Goal: Task Accomplishment & Management: Complete application form

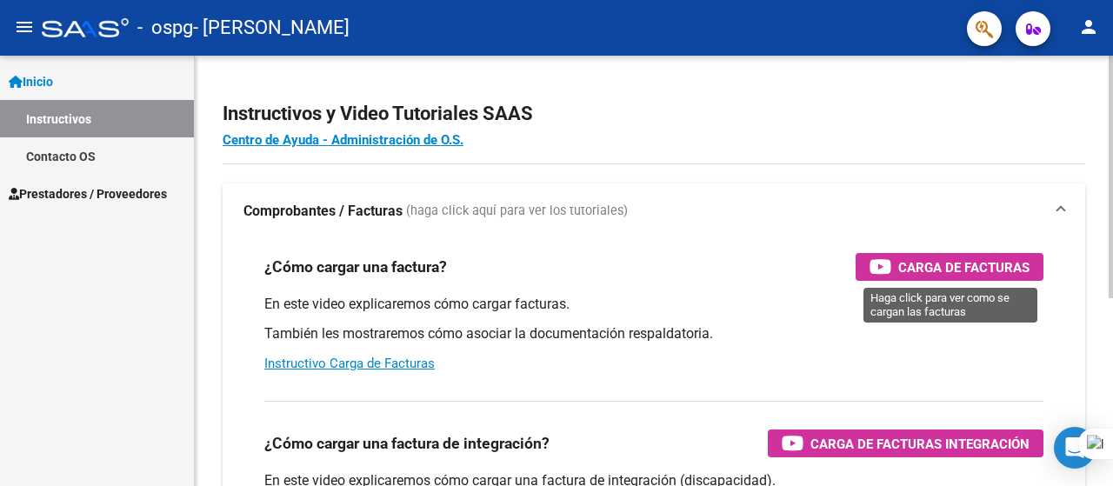
scroll to position [87, 0]
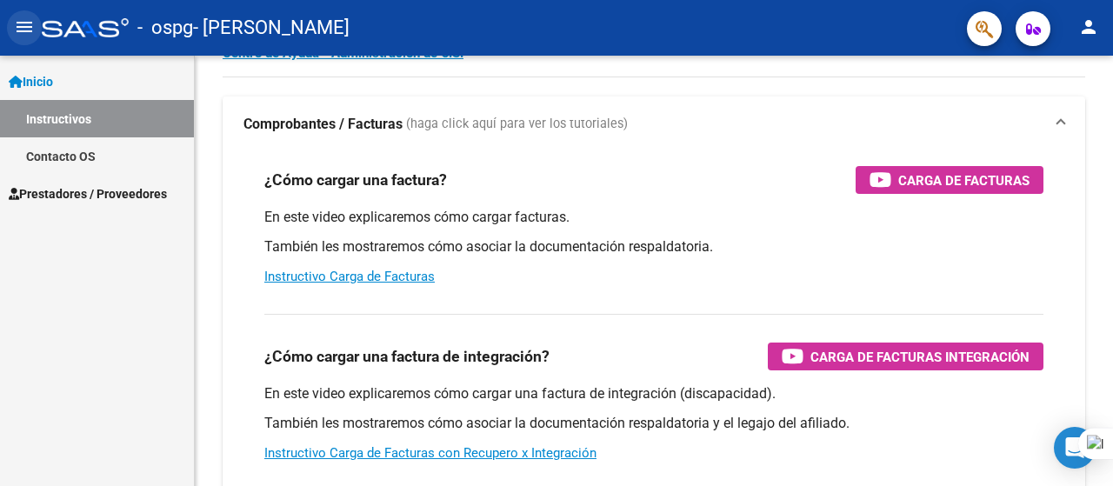
click at [18, 26] on mat-icon "menu" at bounding box center [24, 27] width 21 height 21
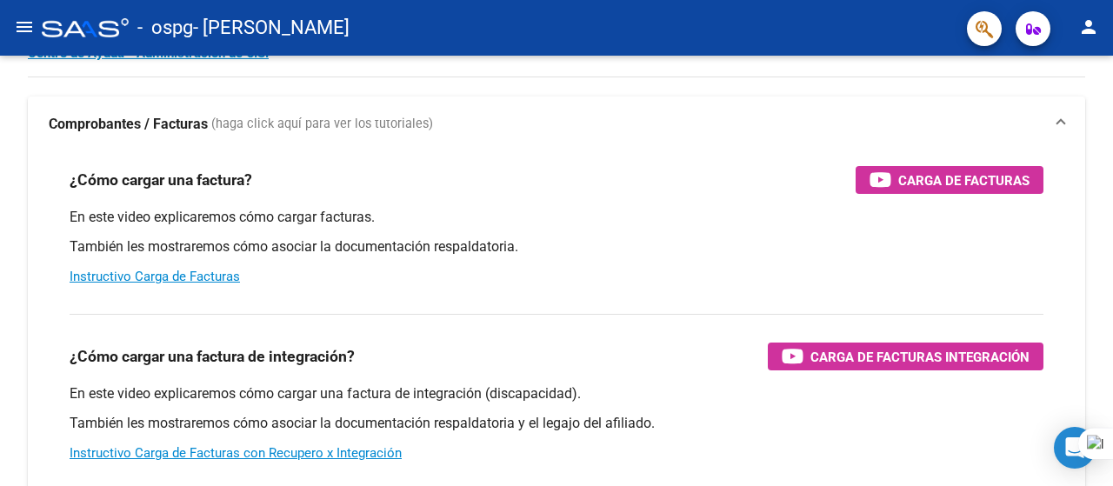
click at [27, 23] on mat-icon "menu" at bounding box center [24, 27] width 21 height 21
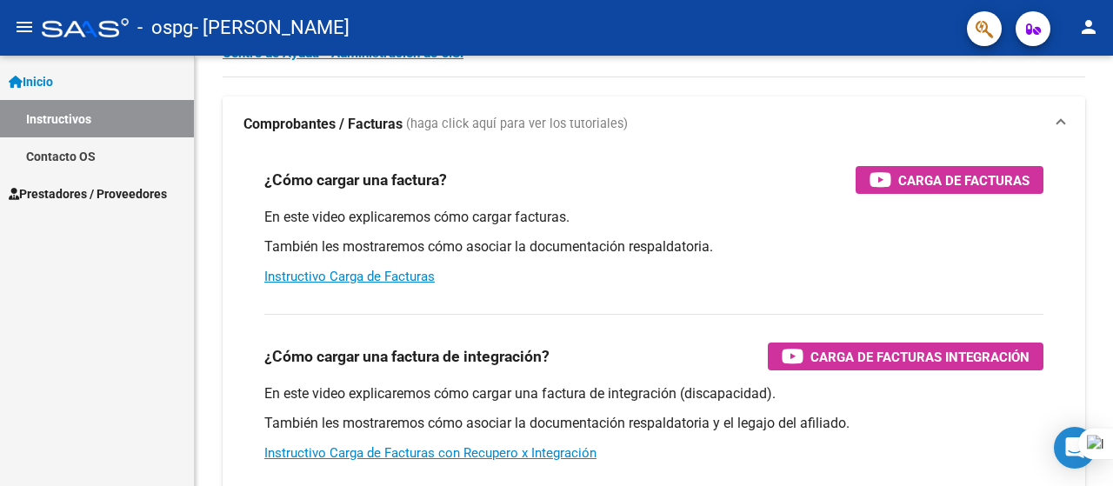
click at [43, 83] on span "Inicio" at bounding box center [31, 81] width 44 height 19
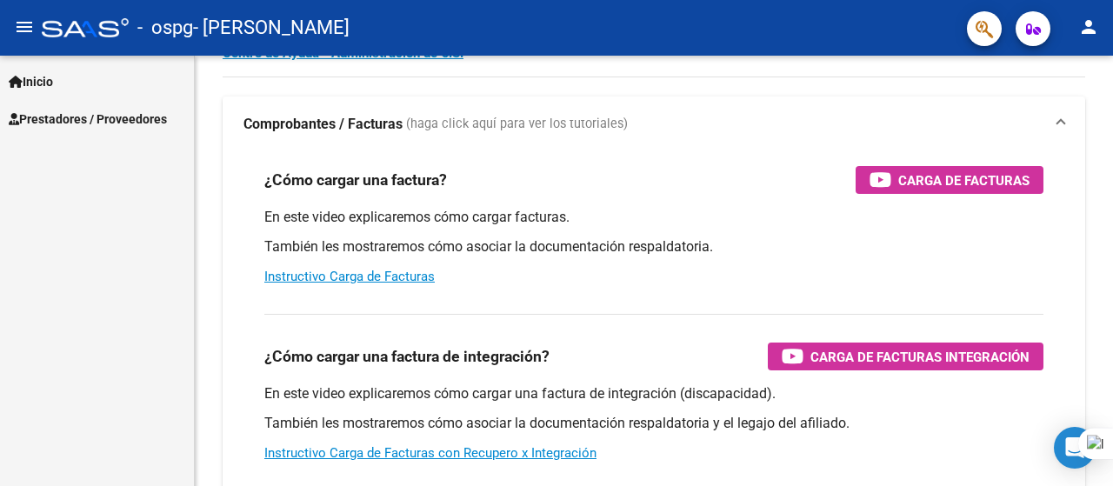
click at [57, 117] on span "Prestadores / Proveedores" at bounding box center [88, 119] width 158 height 19
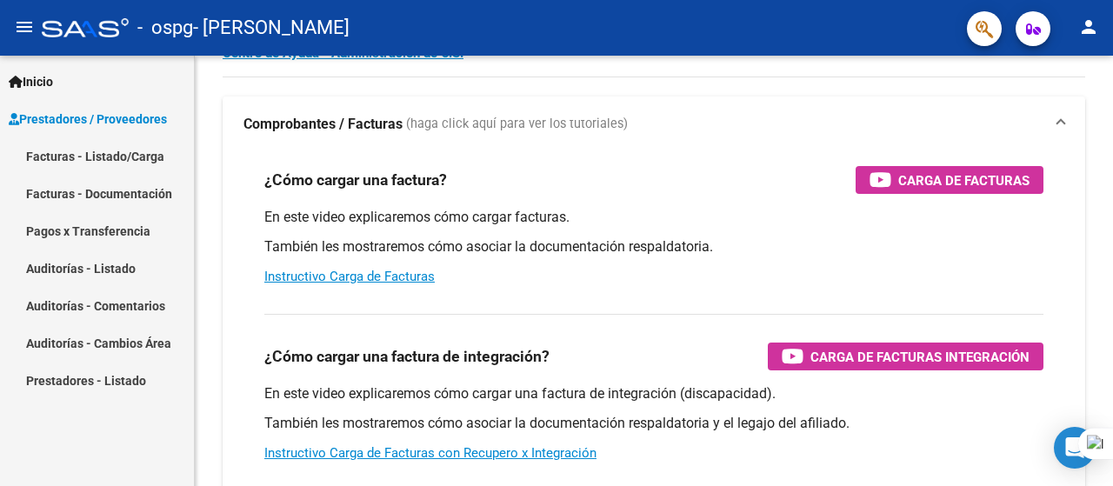
click at [82, 155] on link "Facturas - Listado/Carga" at bounding box center [97, 155] width 194 height 37
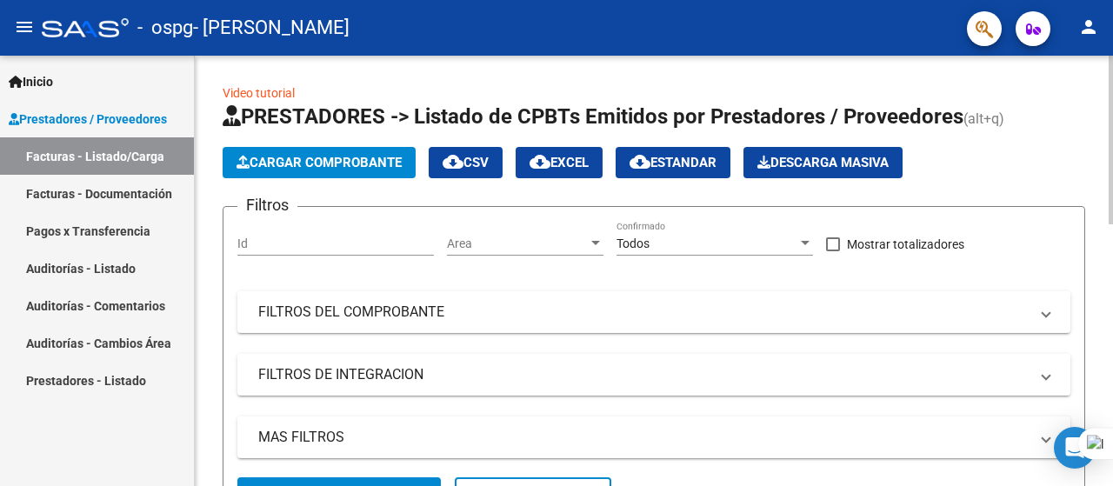
click at [270, 170] on button "Cargar Comprobante" at bounding box center [319, 162] width 193 height 31
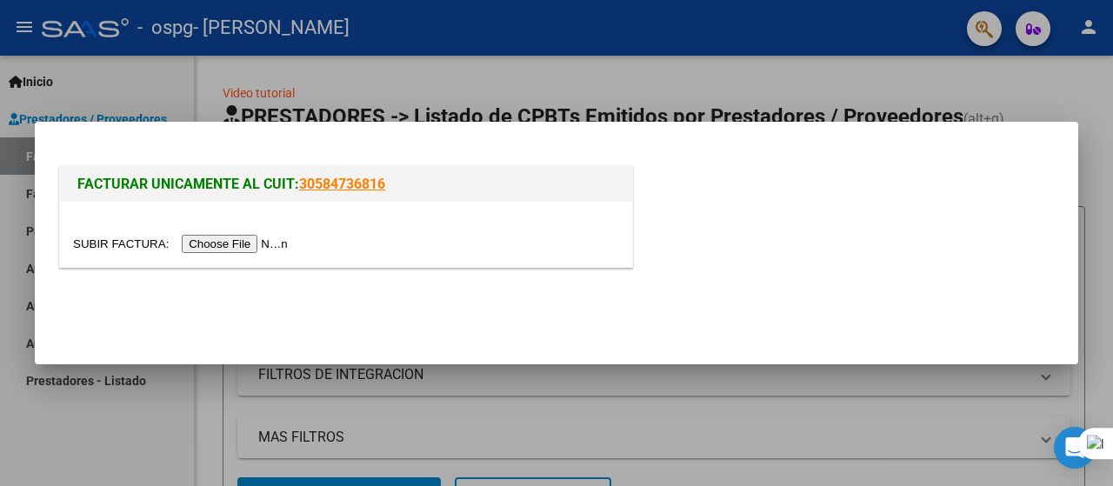
click at [266, 244] on input "file" at bounding box center [183, 244] width 220 height 18
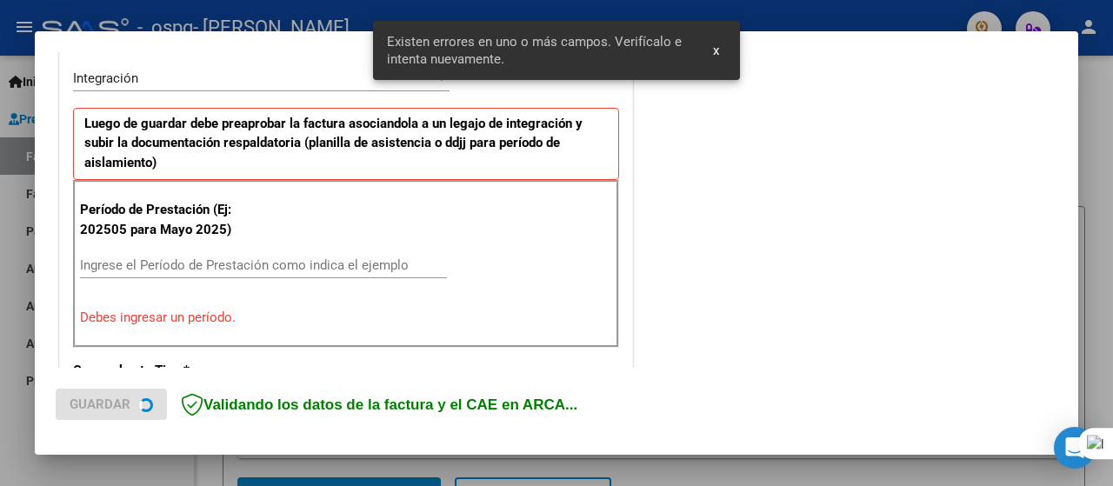
scroll to position [431, 0]
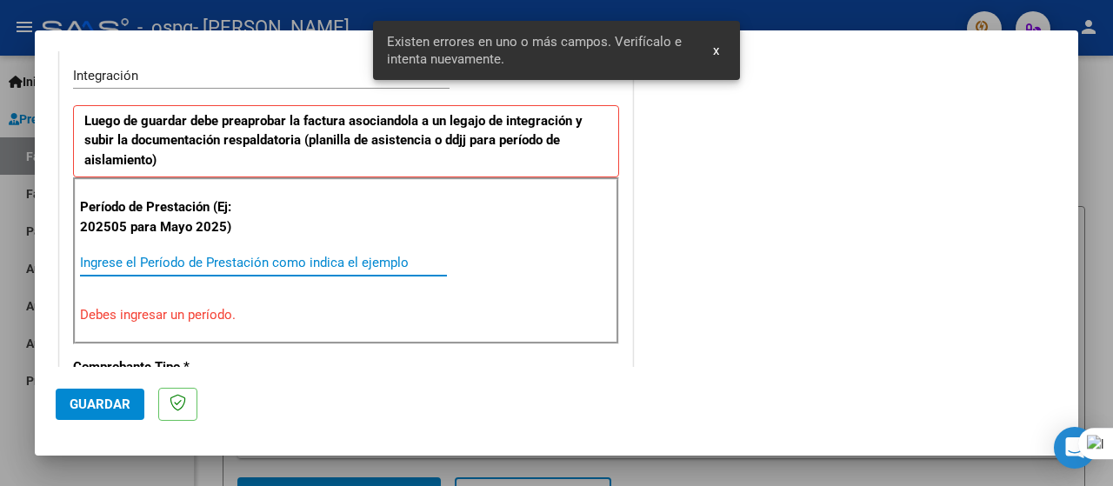
click at [174, 258] on input "Ingrese el Período de Prestación como indica el ejemplo" at bounding box center [263, 263] width 367 height 16
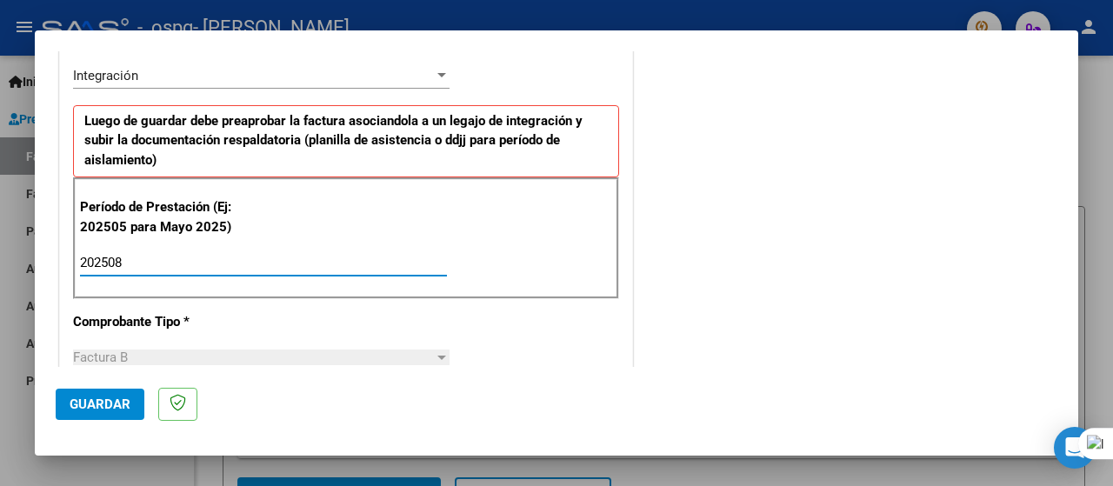
type input "202508"
click at [112, 404] on span "Guardar" at bounding box center [100, 404] width 61 height 16
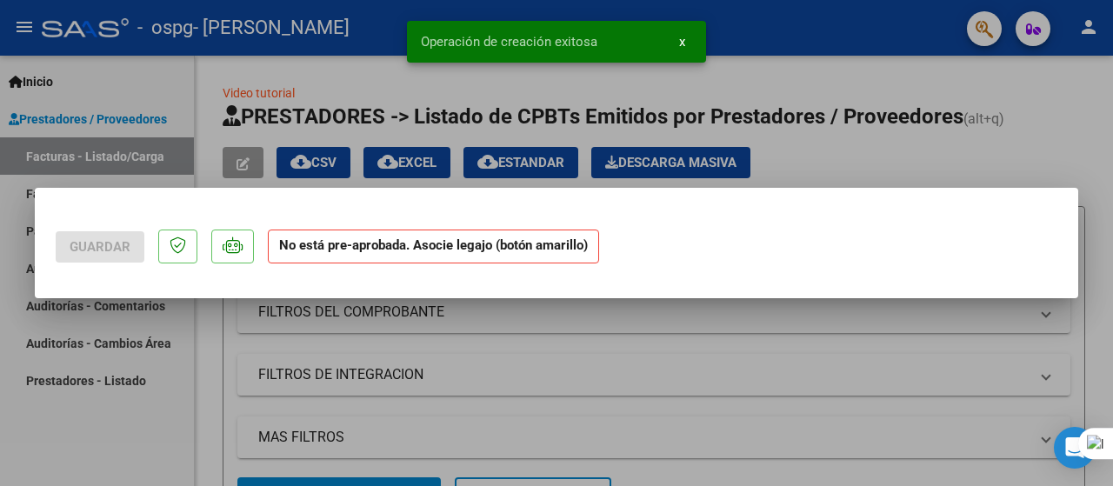
scroll to position [0, 0]
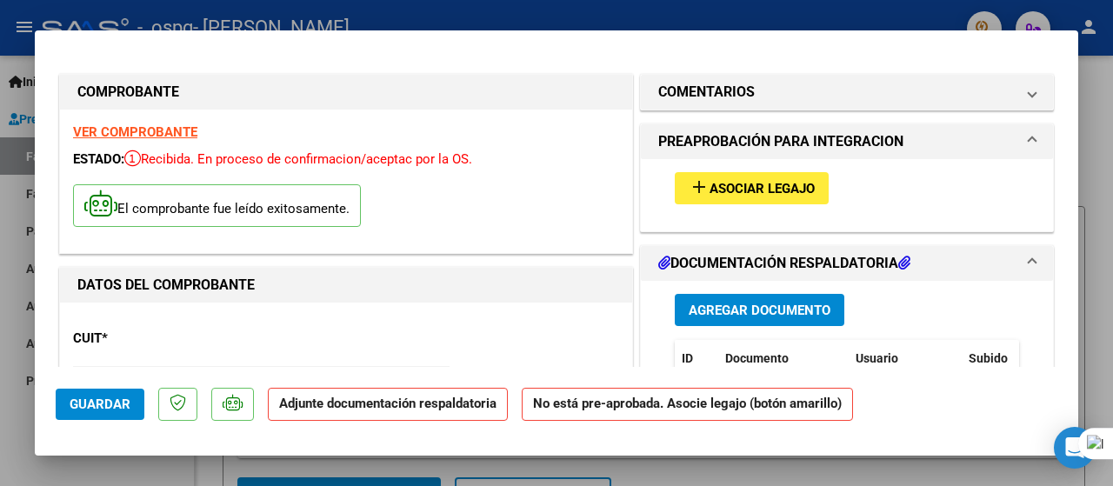
click at [721, 309] on span "Agregar Documento" at bounding box center [760, 311] width 142 height 16
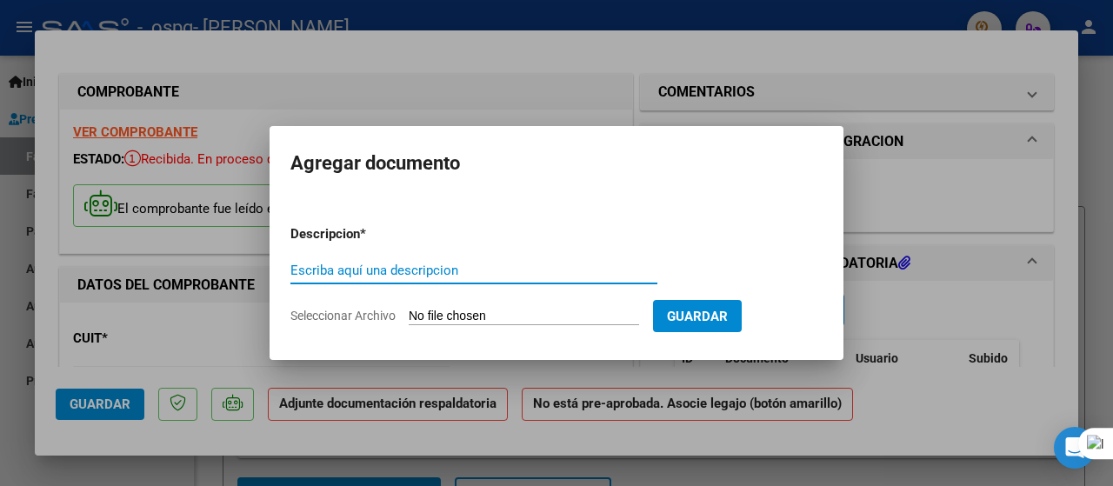
click at [426, 273] on input "Escriba aquí una descripcion" at bounding box center [473, 271] width 367 height 16
type input "planilla asistencia"
click at [540, 312] on input "Seleccionar Archivo" at bounding box center [524, 317] width 230 height 17
type input "C:\fakepath\planilla asistencia lizarraga.jpg"
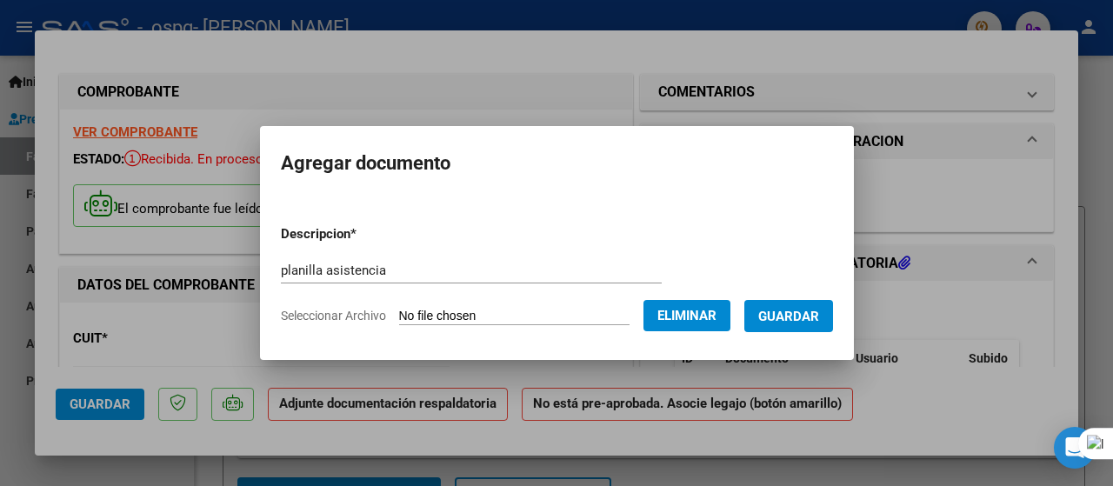
click at [807, 317] on span "Guardar" at bounding box center [788, 317] width 61 height 16
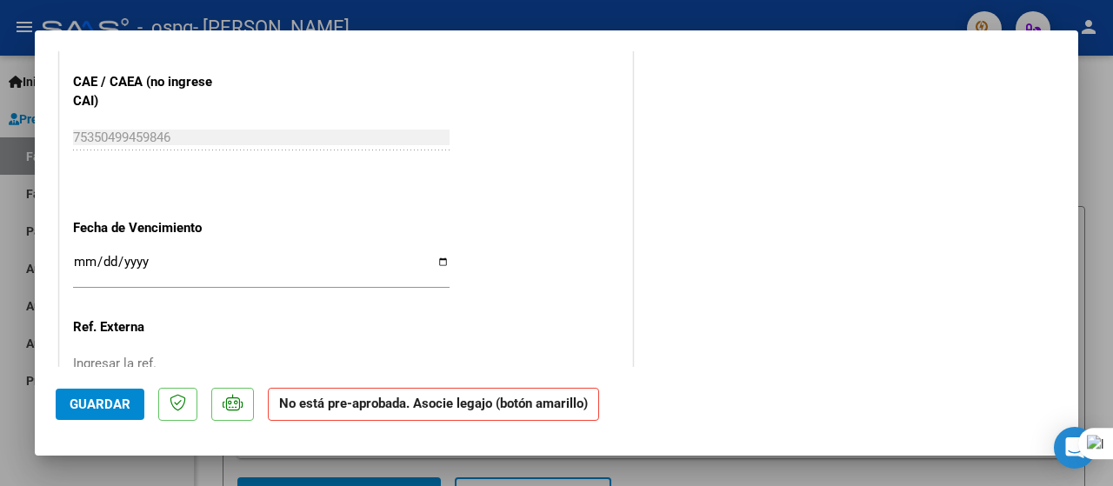
scroll to position [1123, 0]
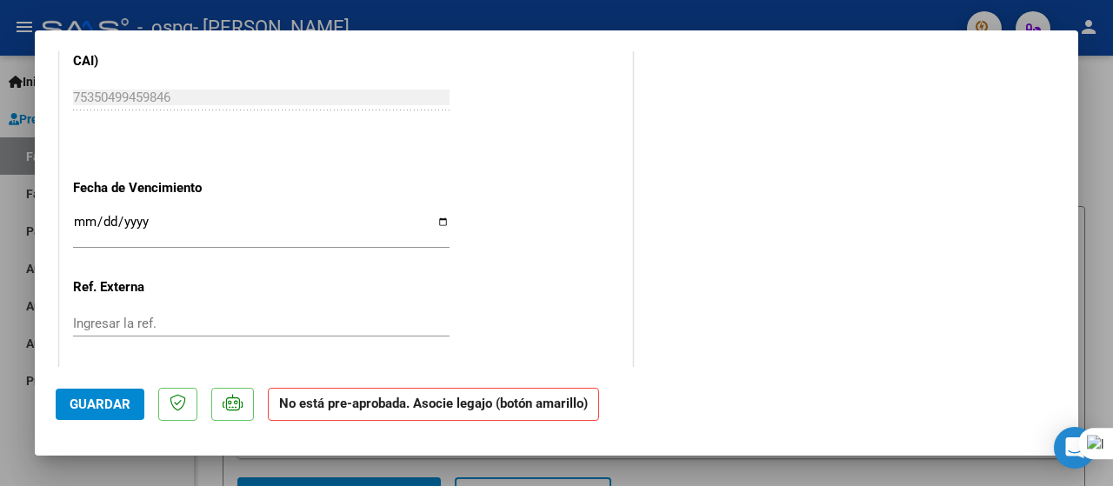
click at [75, 216] on input "Ingresar la fecha" at bounding box center [261, 229] width 376 height 28
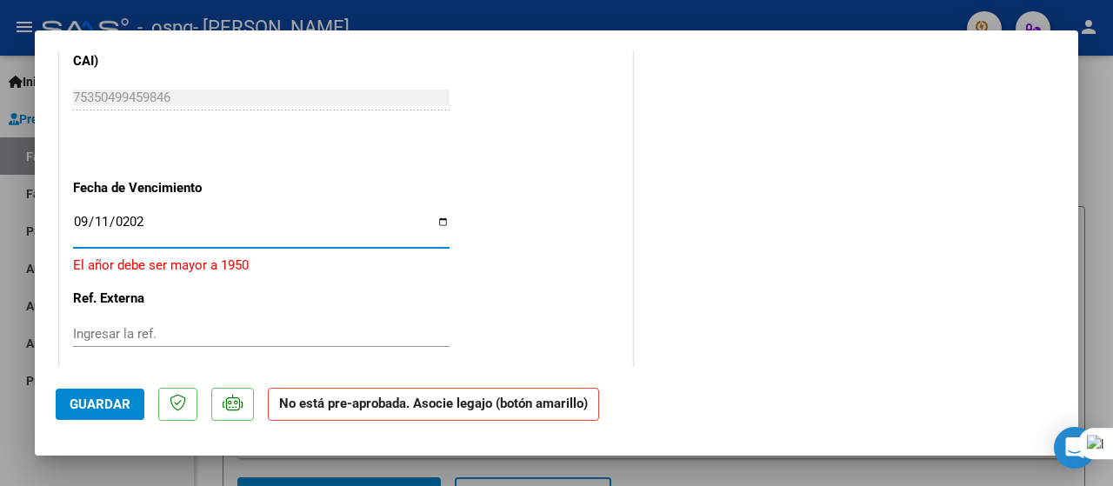
type input "[DATE]"
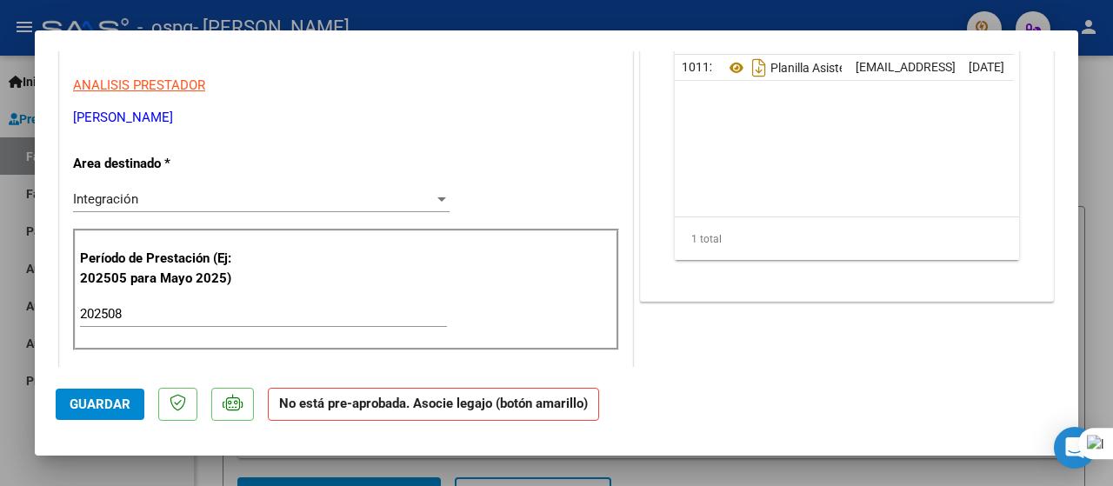
scroll to position [0, 0]
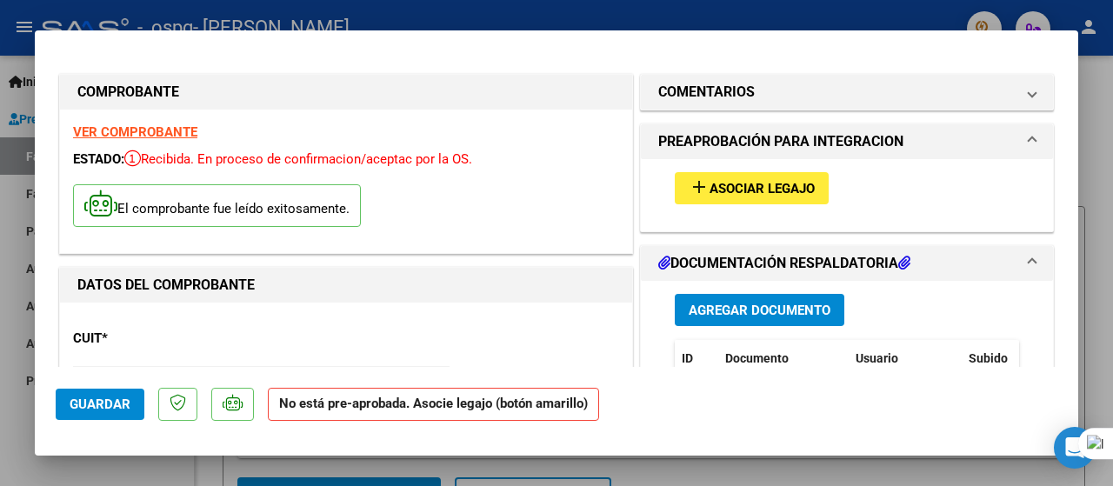
click at [722, 186] on span "Asociar Legajo" at bounding box center [761, 189] width 105 height 16
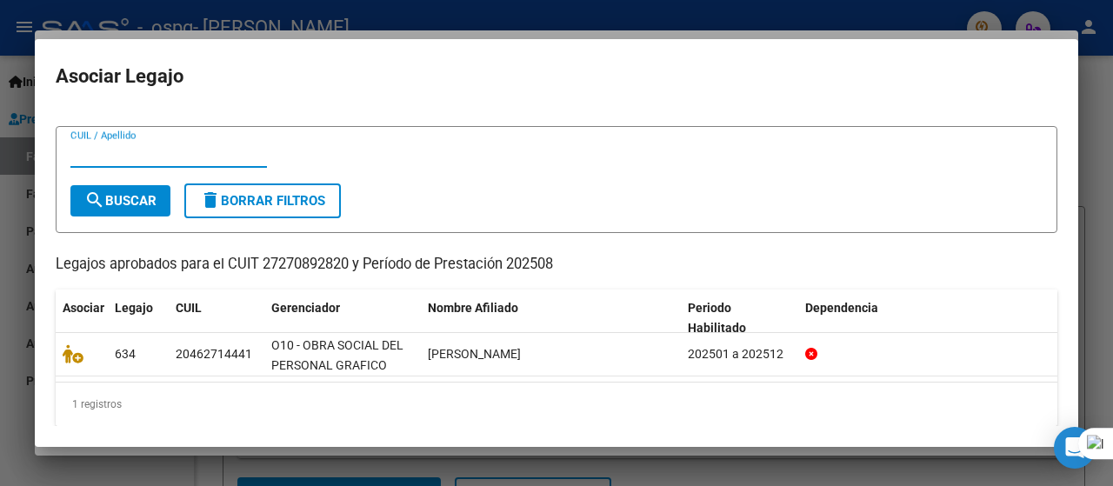
scroll to position [39, 0]
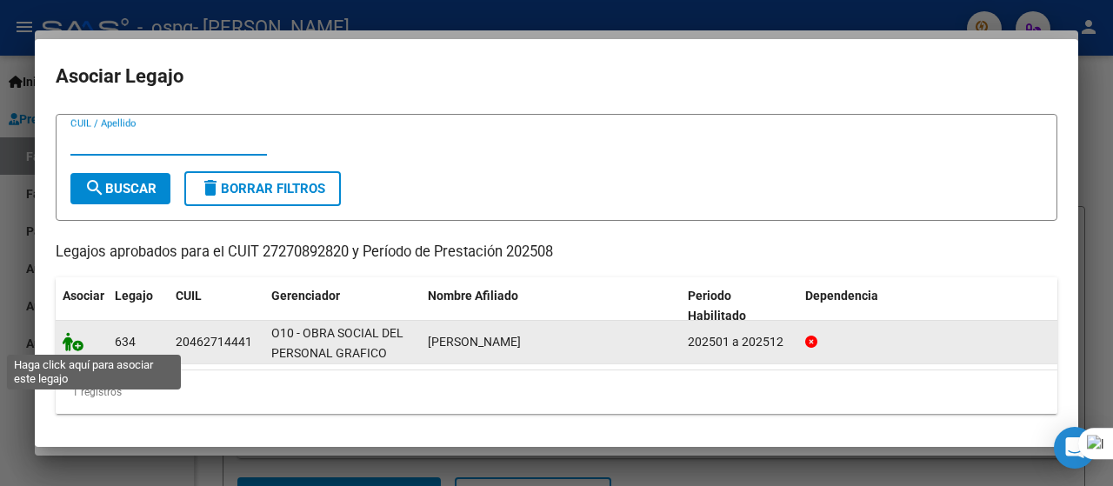
click at [77, 344] on icon at bounding box center [73, 341] width 21 height 19
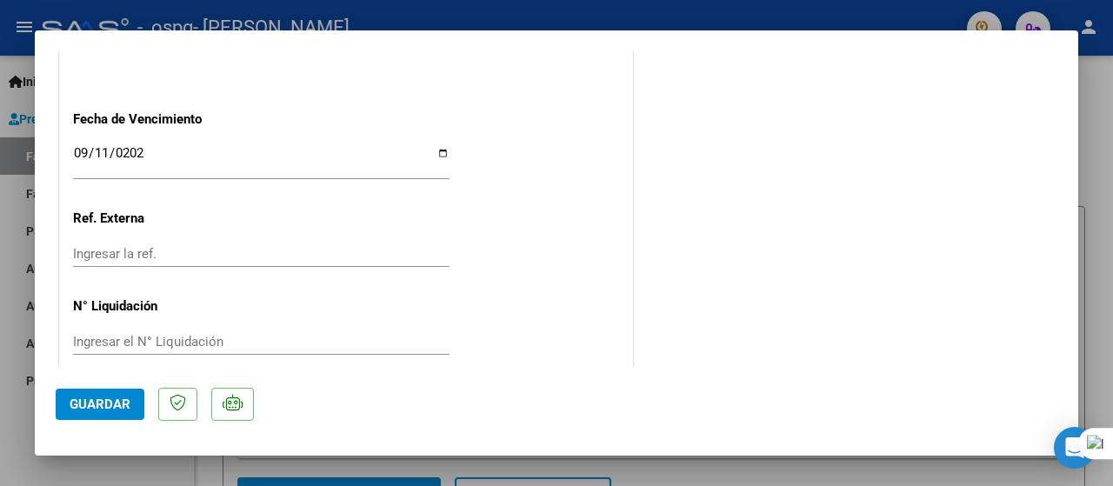
scroll to position [1255, 0]
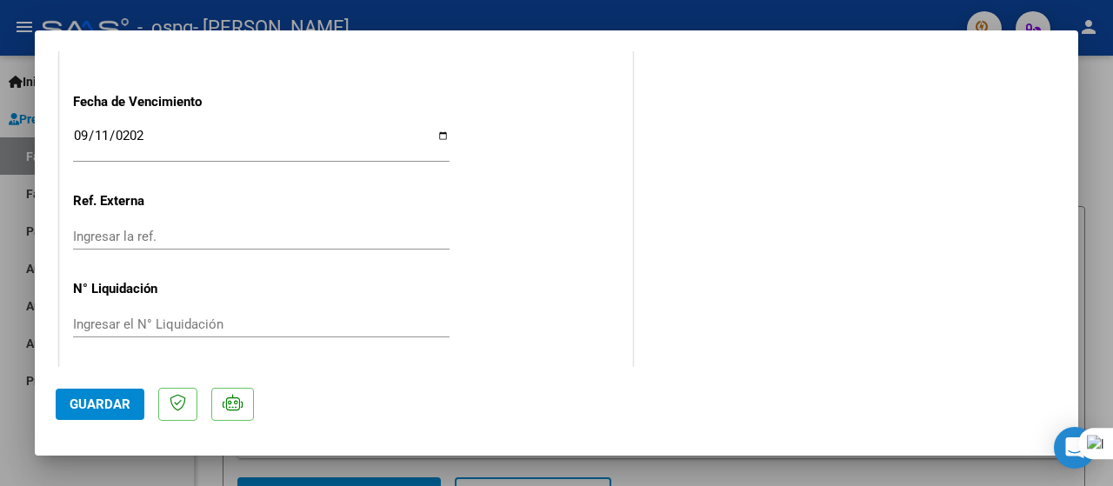
click at [101, 401] on span "Guardar" at bounding box center [100, 404] width 61 height 16
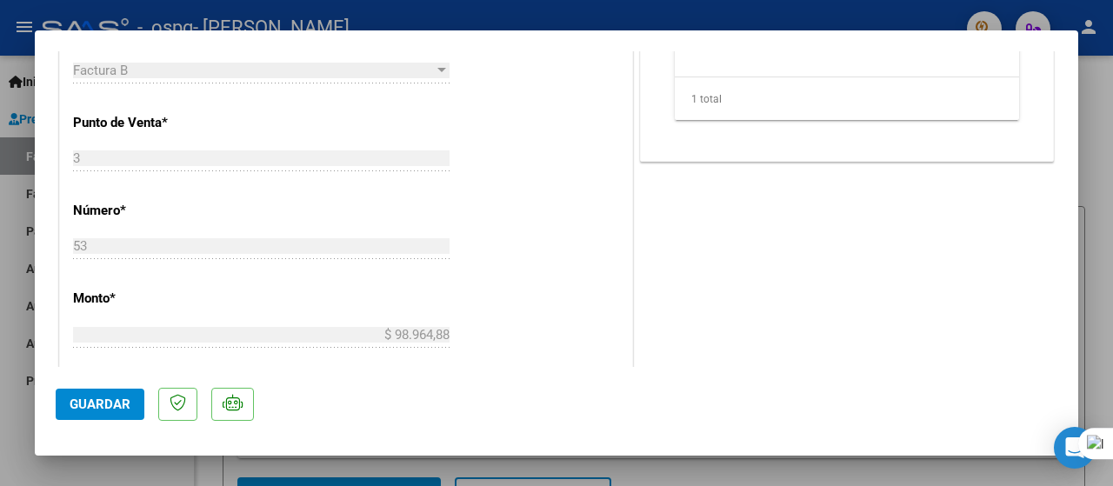
scroll to position [782, 0]
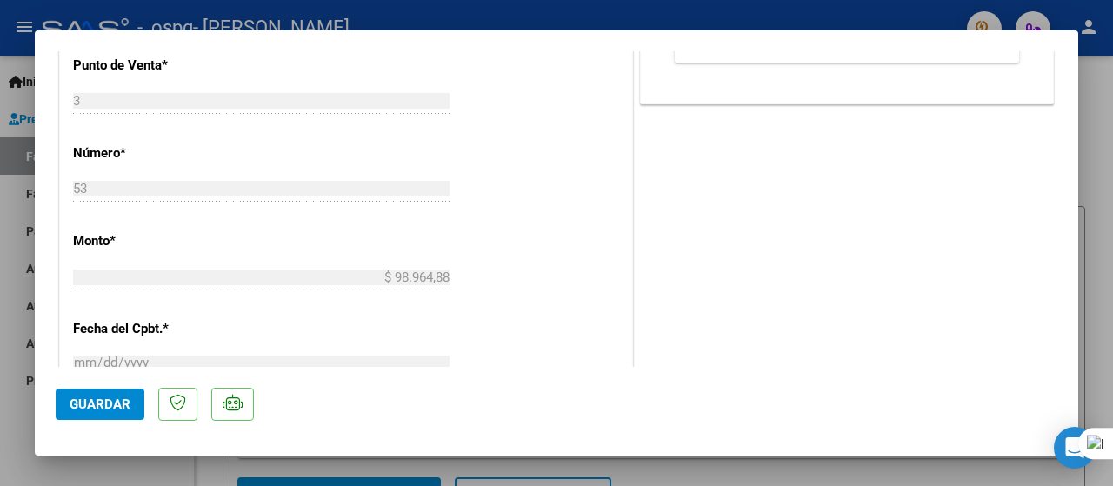
click at [108, 403] on span "Guardar" at bounding box center [100, 404] width 61 height 16
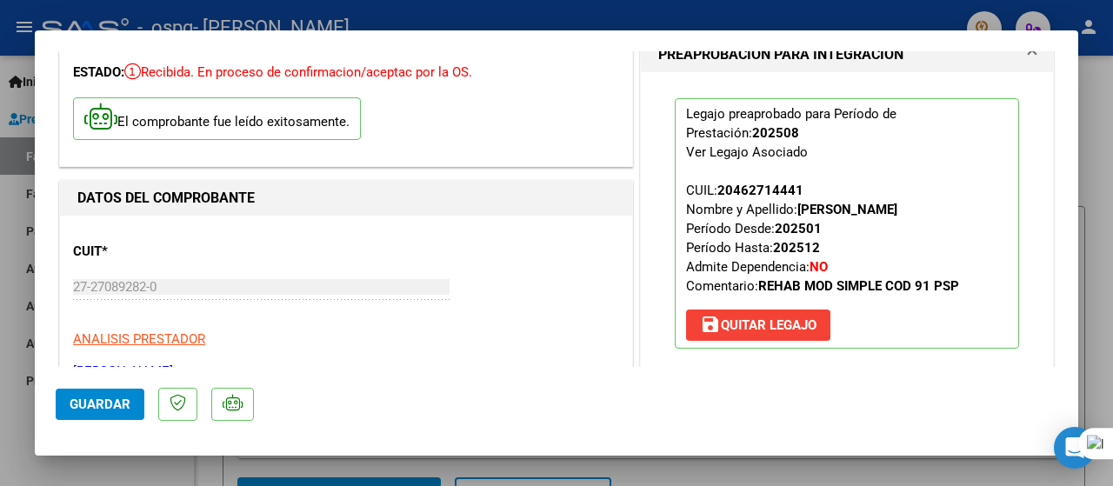
scroll to position [0, 0]
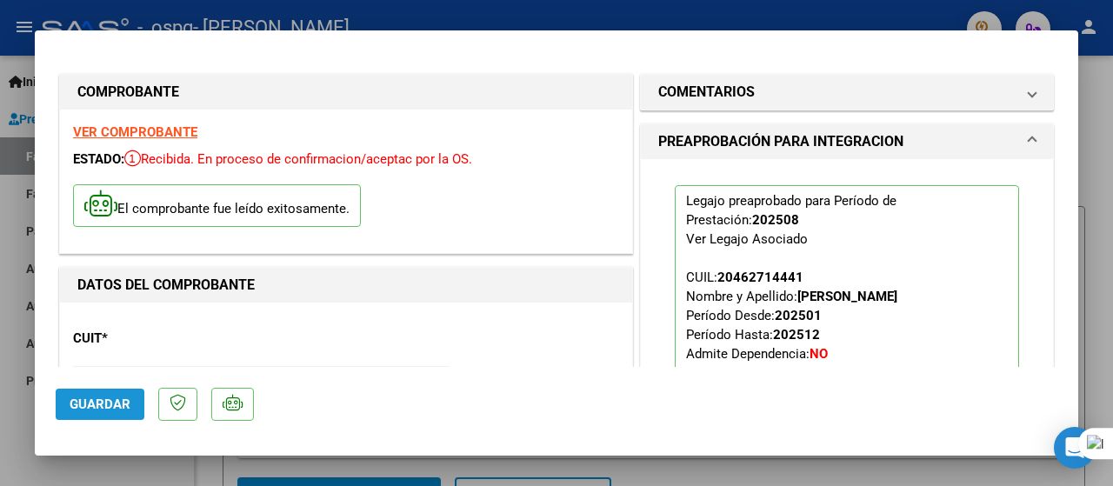
click at [113, 402] on span "Guardar" at bounding box center [100, 404] width 61 height 16
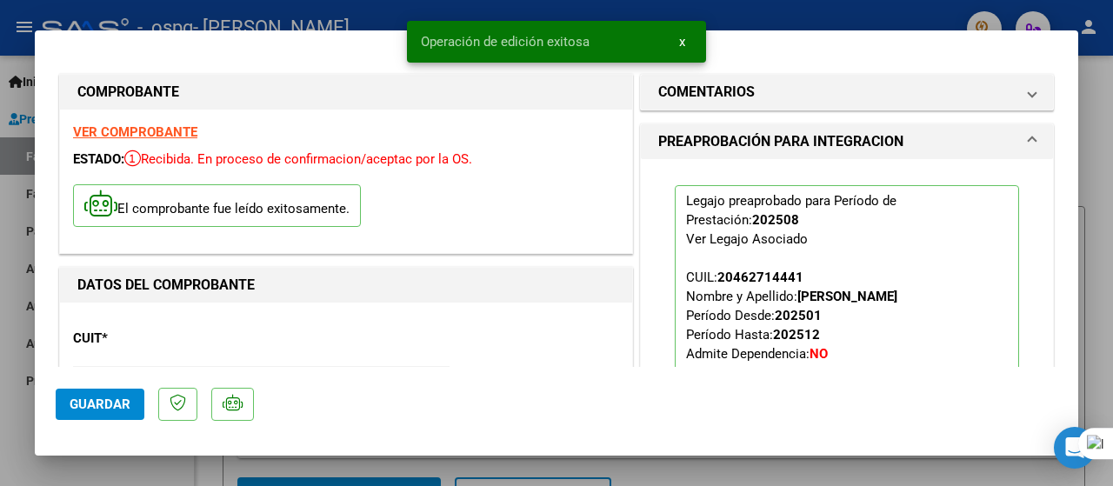
click at [1088, 80] on div at bounding box center [556, 243] width 1113 height 486
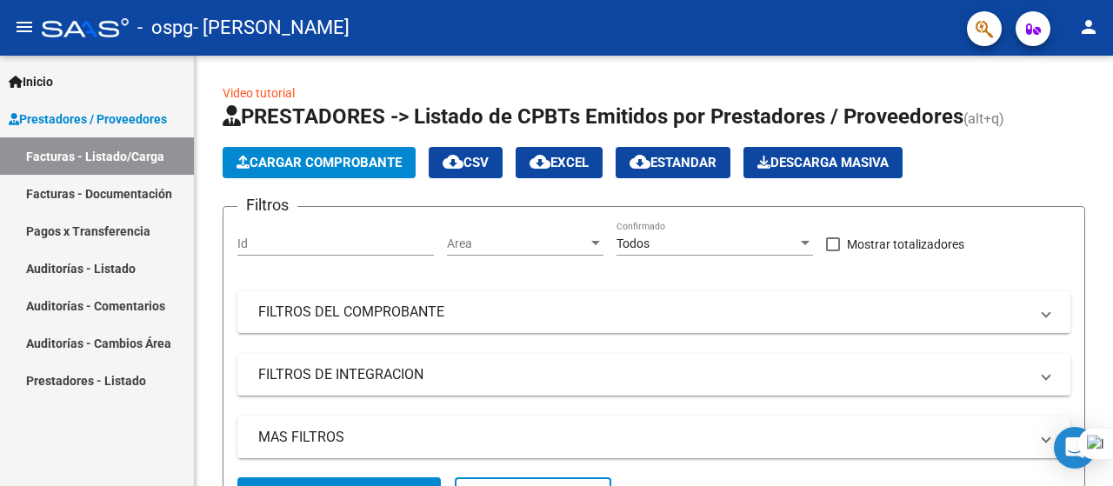
click at [70, 228] on link "Pagos x Transferencia" at bounding box center [97, 230] width 194 height 37
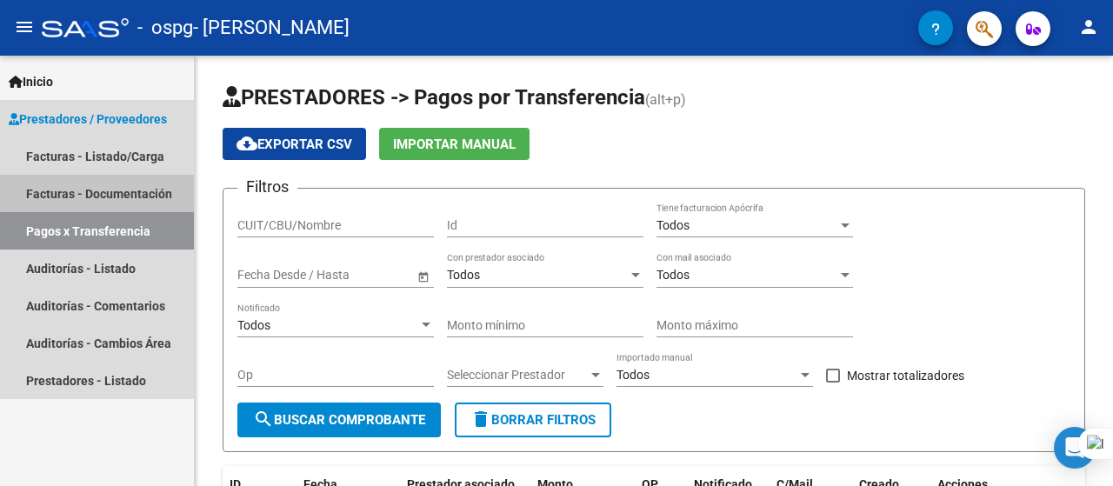
click at [83, 192] on link "Facturas - Documentación" at bounding box center [97, 193] width 194 height 37
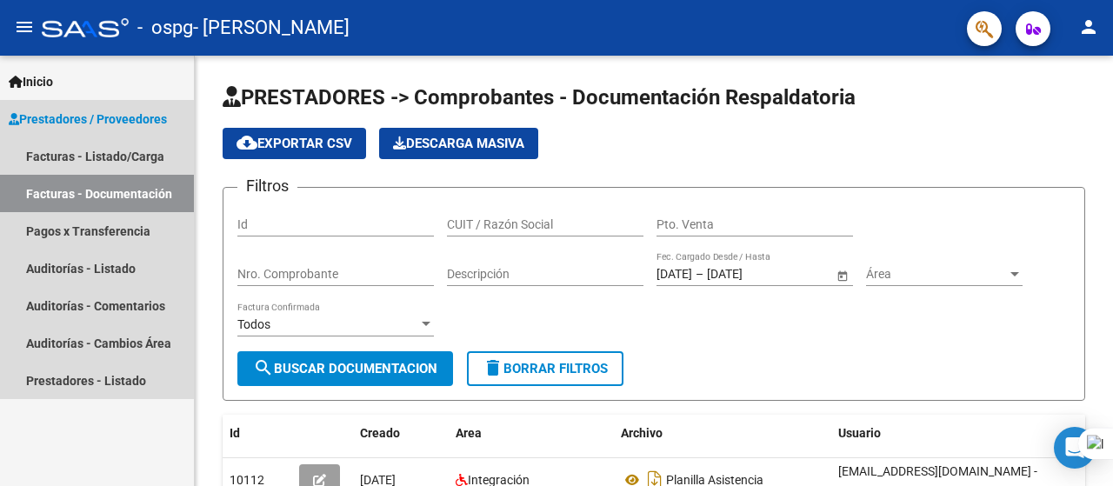
click at [83, 192] on link "Facturas - Documentación" at bounding box center [97, 193] width 194 height 37
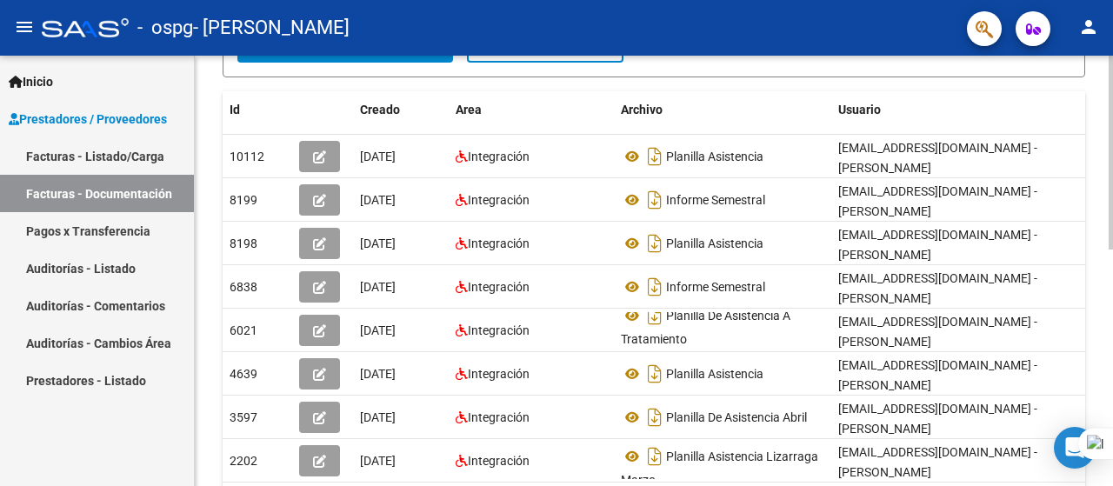
scroll to position [348, 0]
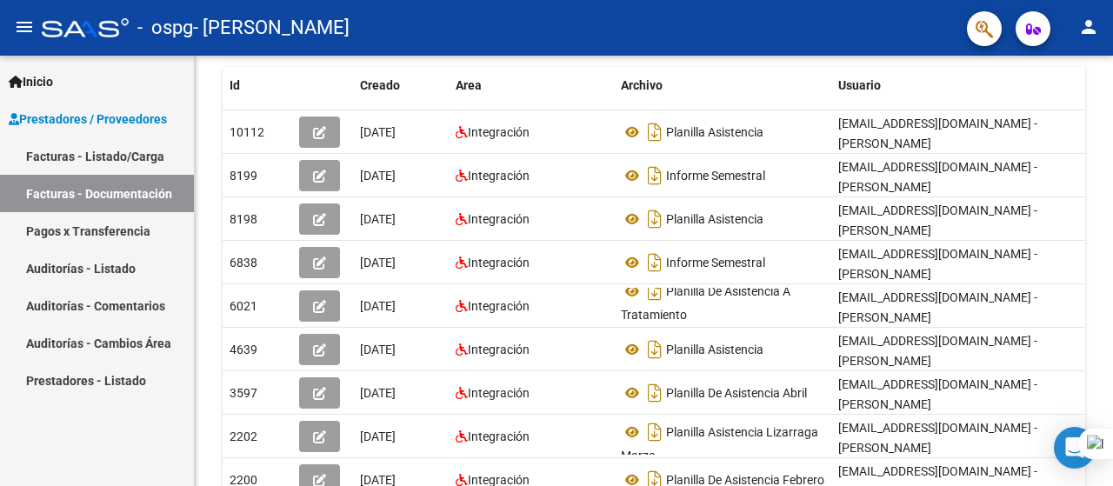
click at [97, 225] on link "Pagos x Transferencia" at bounding box center [97, 230] width 194 height 37
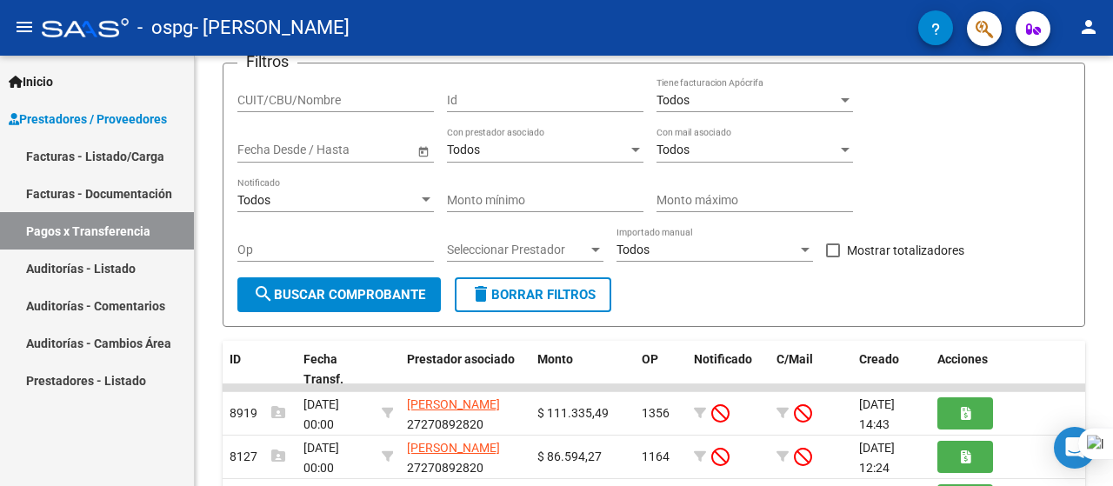
scroll to position [322, 0]
